Goal: Task Accomplishment & Management: Complete application form

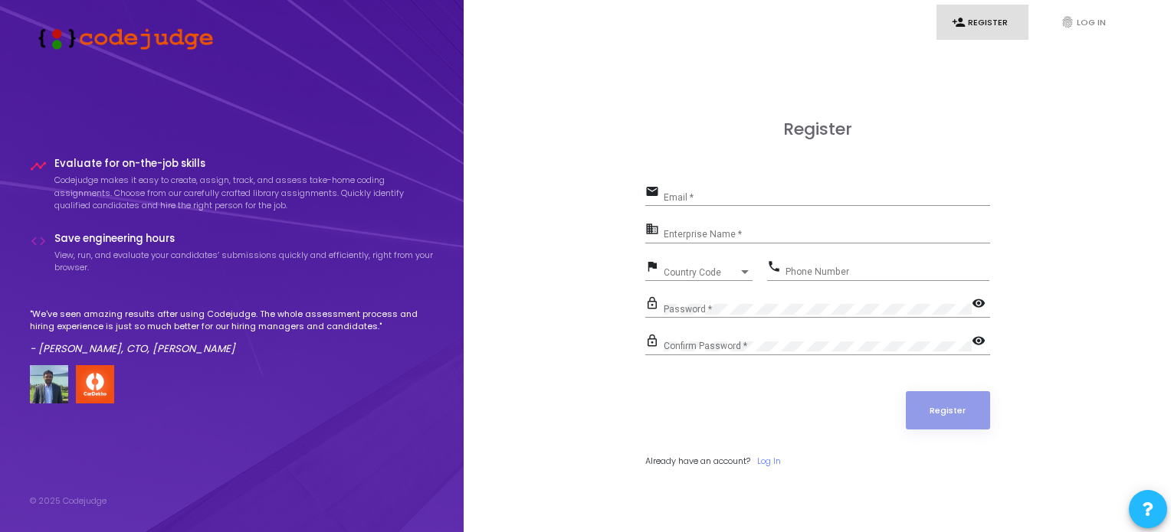
scroll to position [44, 0]
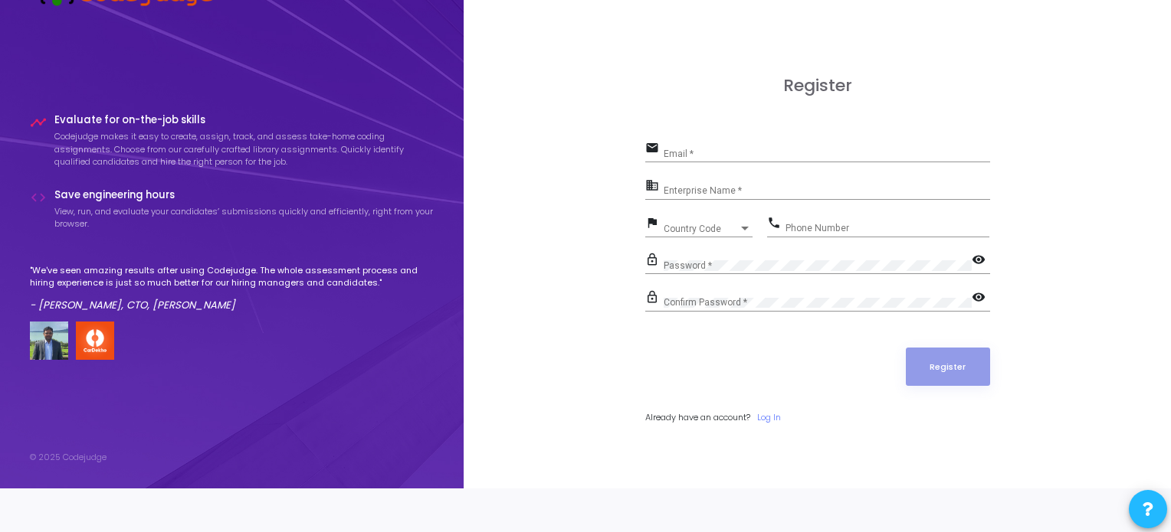
click at [707, 149] on input "Email *" at bounding box center [826, 154] width 326 height 11
type input "[EMAIL_ADDRESS][DOMAIN_NAME]"
click at [711, 192] on input "Enterprise Name *" at bounding box center [826, 191] width 326 height 11
paste input "Payoneer - WFM"
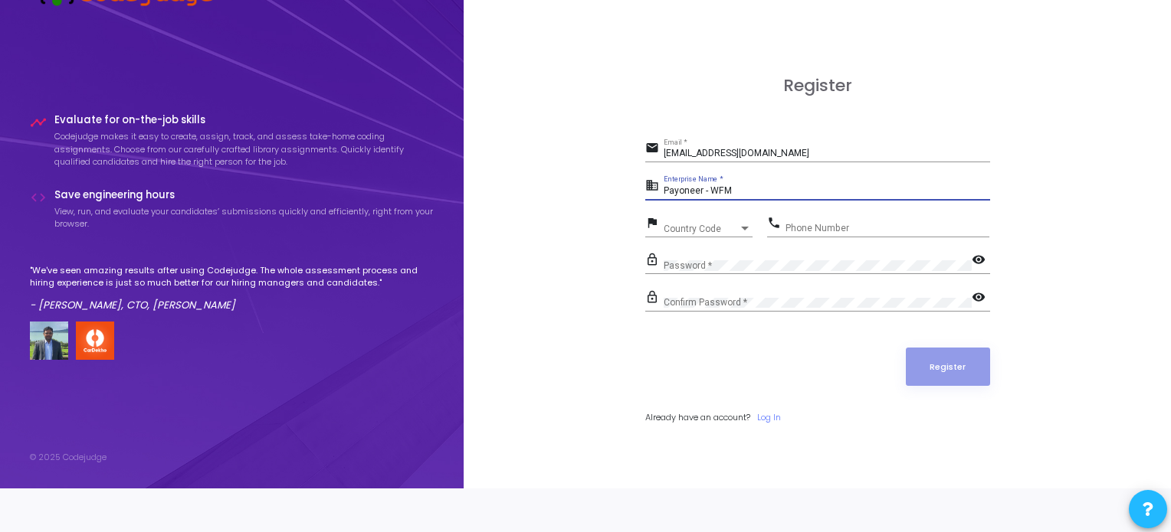
type input "Payoneer - WFM"
click at [686, 237] on div "flag Country Code Country Code" at bounding box center [698, 230] width 107 height 35
click at [686, 229] on span "Country Code" at bounding box center [690, 229] width 54 height 10
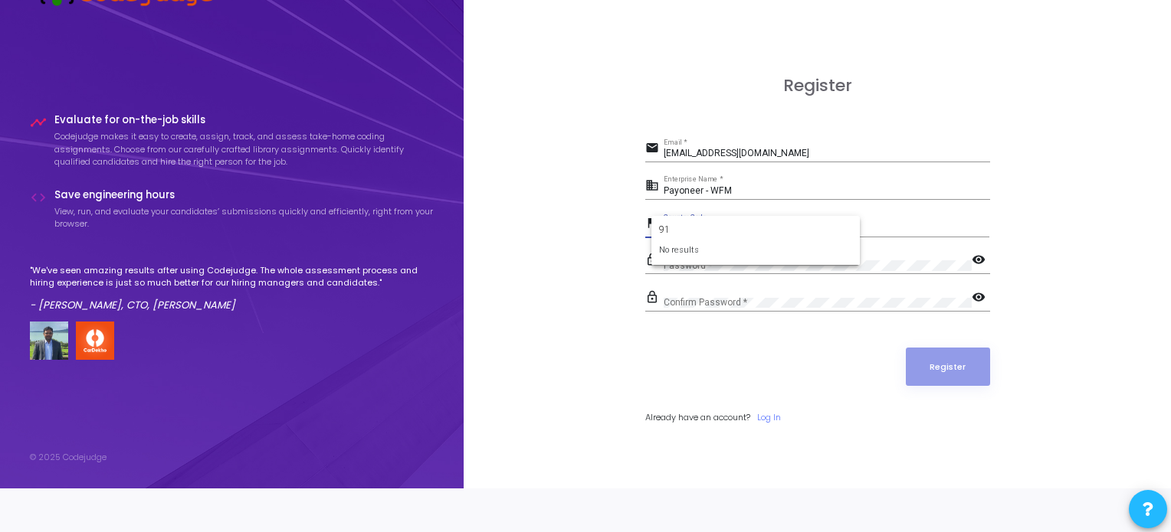
type input "9"
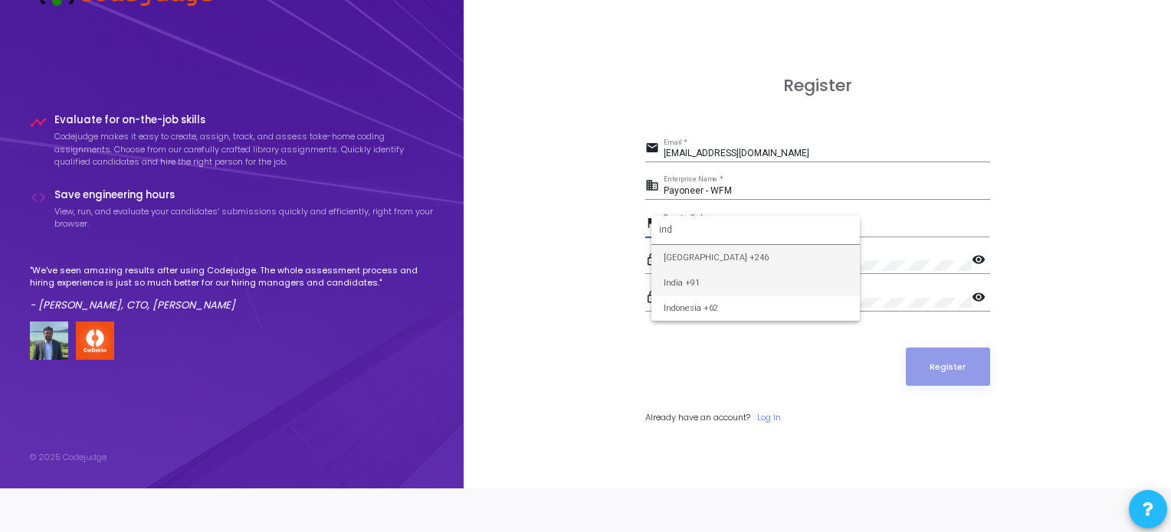
type input "ind"
click at [685, 279] on span "India +91" at bounding box center [755, 282] width 184 height 25
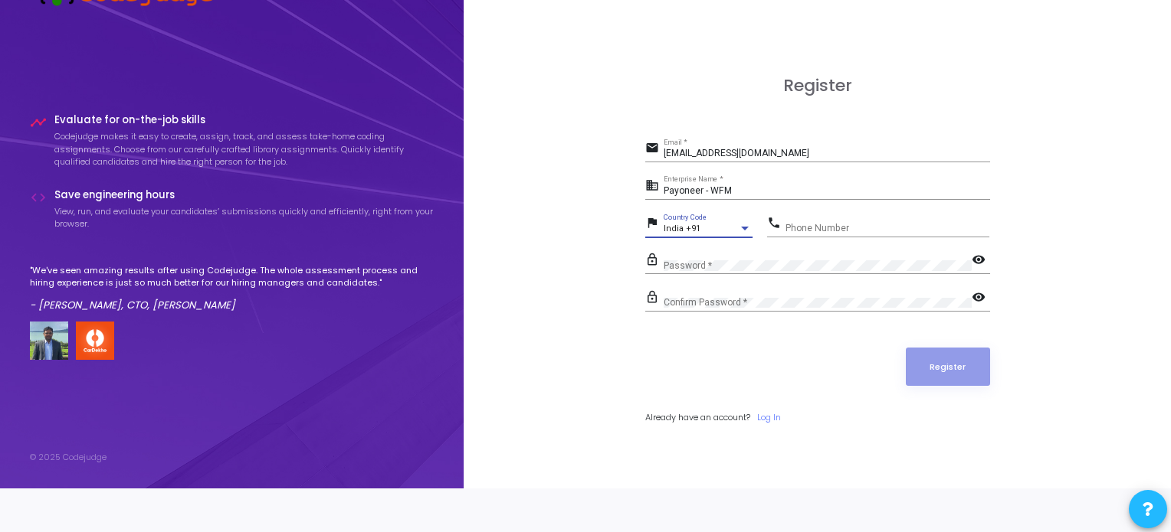
click at [797, 230] on input "Phone Number" at bounding box center [887, 228] width 204 height 11
type input "9989596796"
click at [757, 270] on div "Password *" at bounding box center [817, 263] width 308 height 24
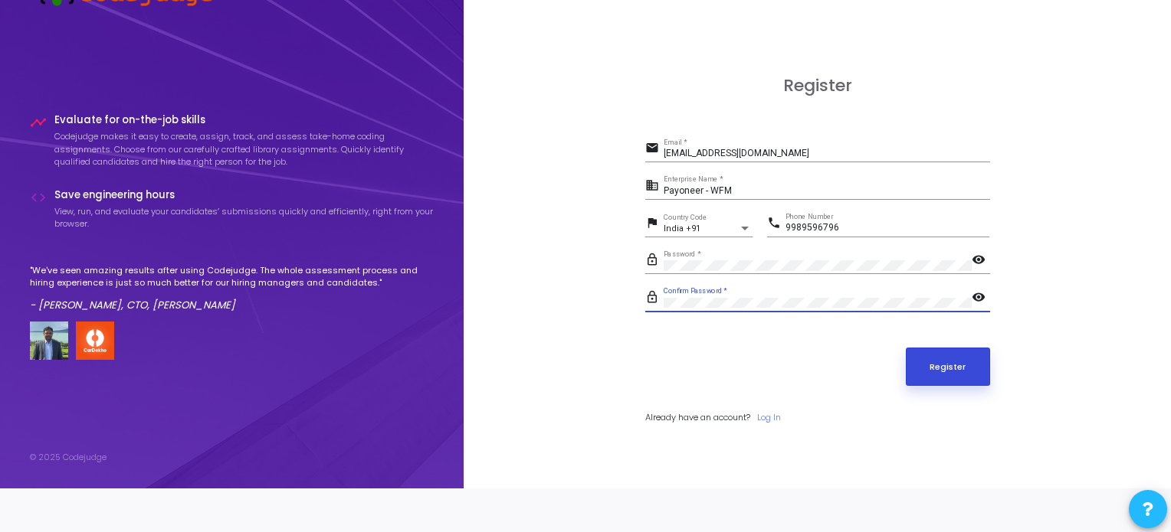
click at [935, 367] on button "Register" at bounding box center [948, 367] width 84 height 38
click at [927, 370] on button "Register" at bounding box center [948, 367] width 84 height 38
